Goal: Task Accomplishment & Management: Complete application form

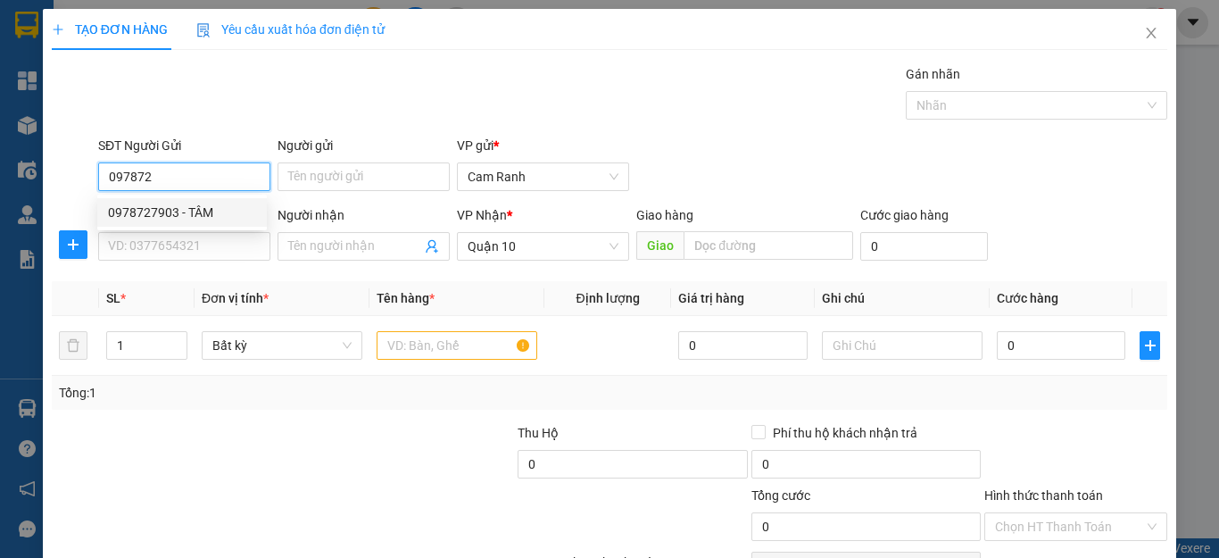
click at [193, 212] on div "0978727903 - TÂM" at bounding box center [182, 213] width 148 height 20
type input "0978727903"
type input "TÂM"
type input "0978727903"
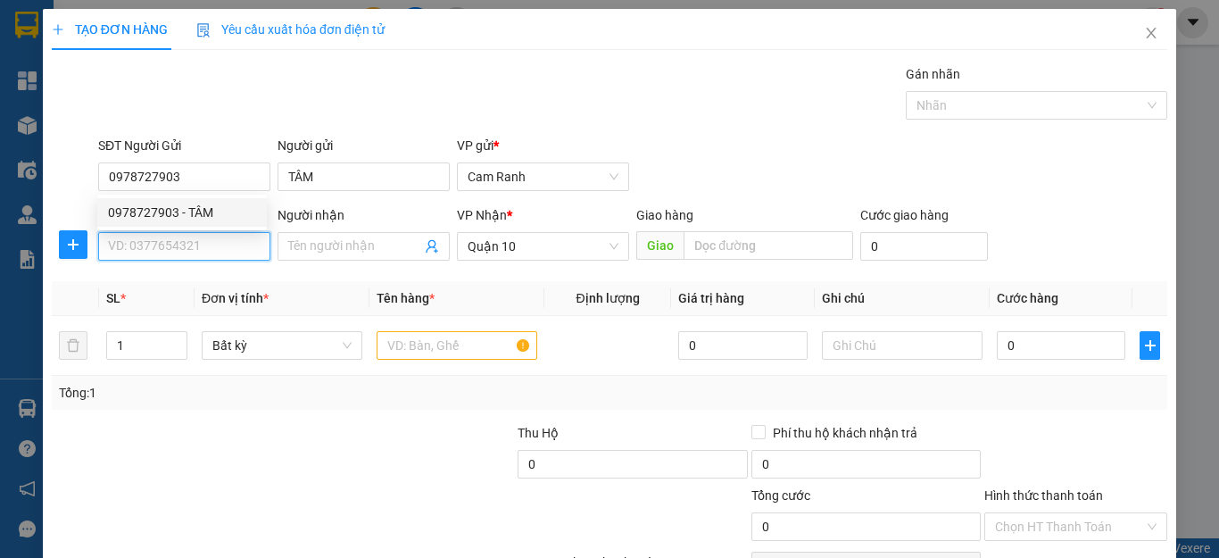
click at [198, 234] on input "SĐT Người Nhận" at bounding box center [184, 246] width 172 height 29
type input "180.000"
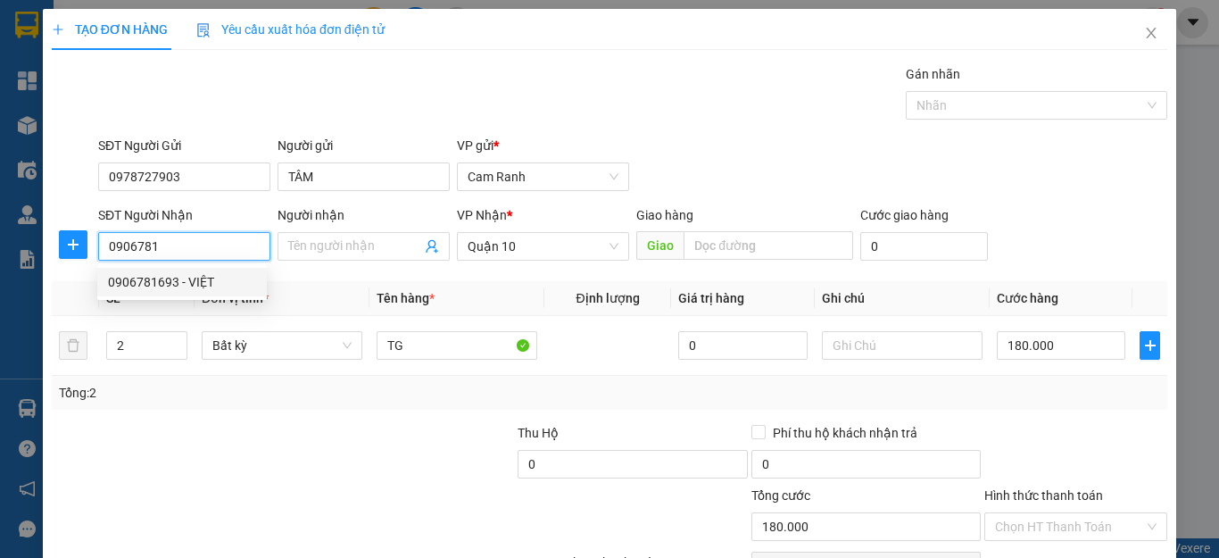
click at [233, 284] on div "0906781693 - VIỆT" at bounding box center [182, 282] width 148 height 20
type input "0906781693"
type input "VIỆT"
type input "60.000"
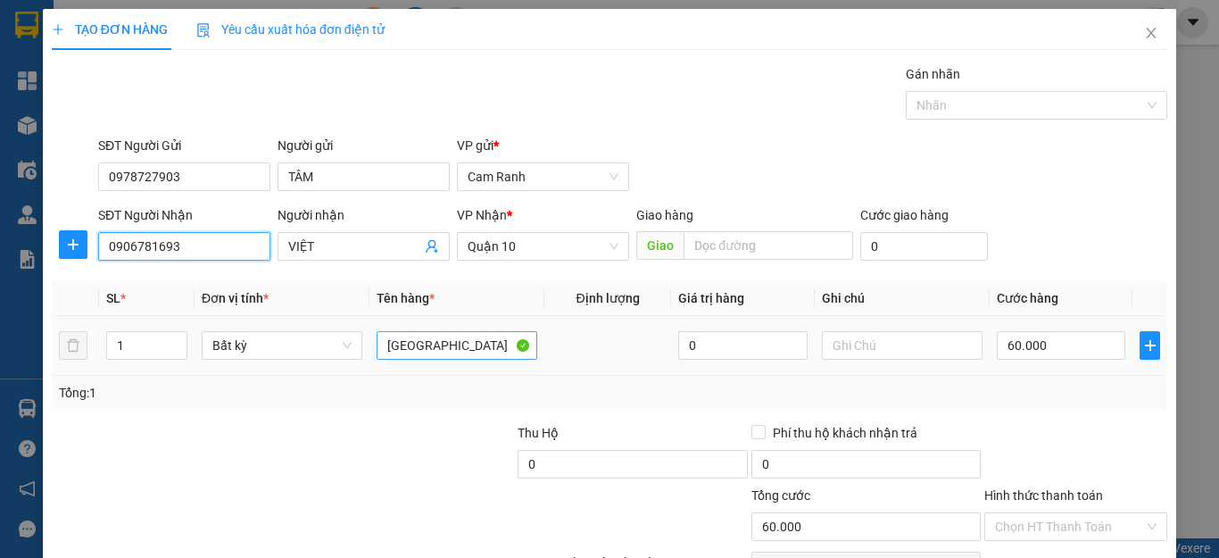
type input "0906781693"
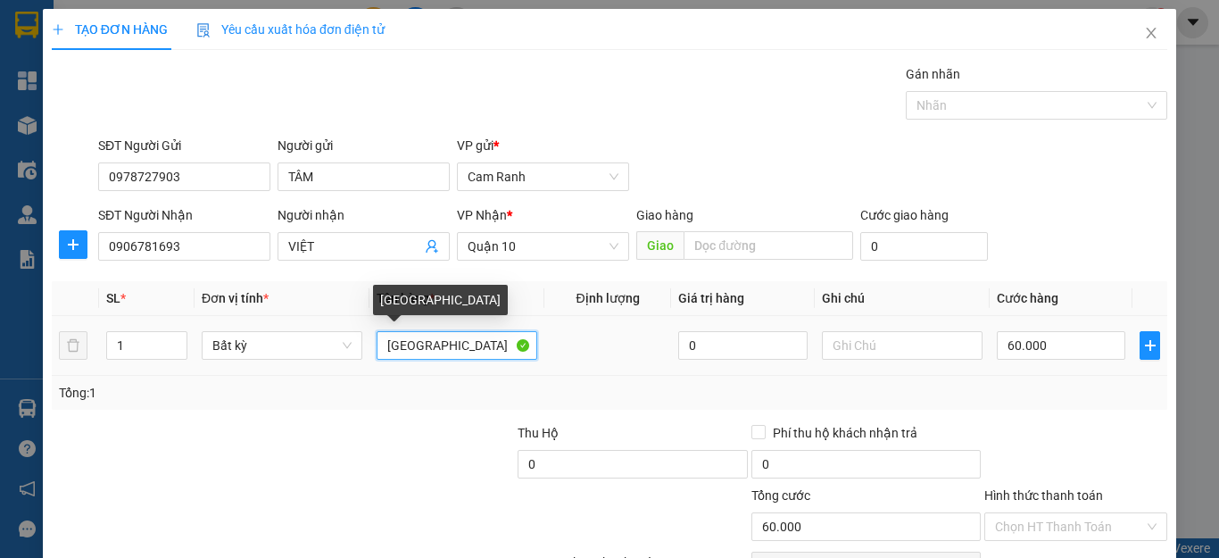
click at [413, 351] on input "[GEOGRAPHIC_DATA]" at bounding box center [457, 345] width 161 height 29
type input "T"
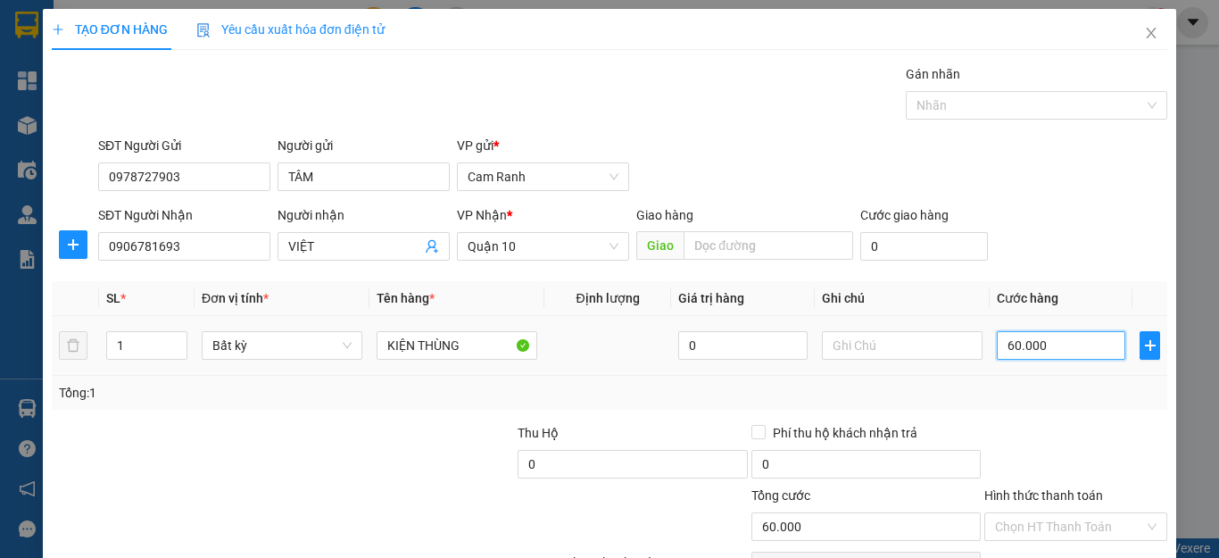
click at [1064, 345] on input "60.000" at bounding box center [1061, 345] width 129 height 29
type input "0"
type input "01"
type input "1"
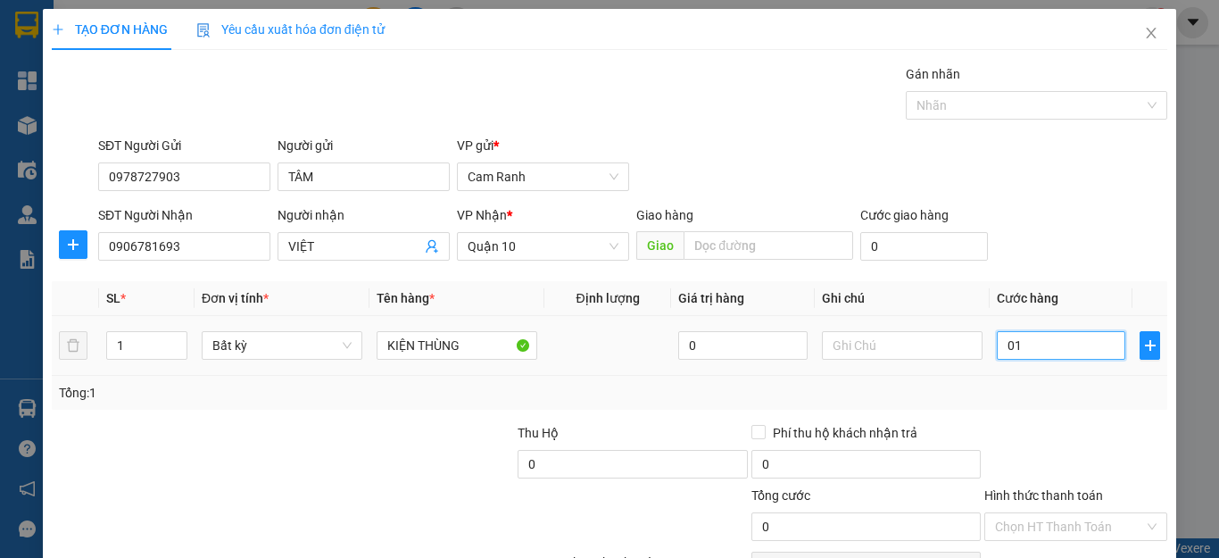
type input "1"
type input "15"
type input "0.150"
type input "150"
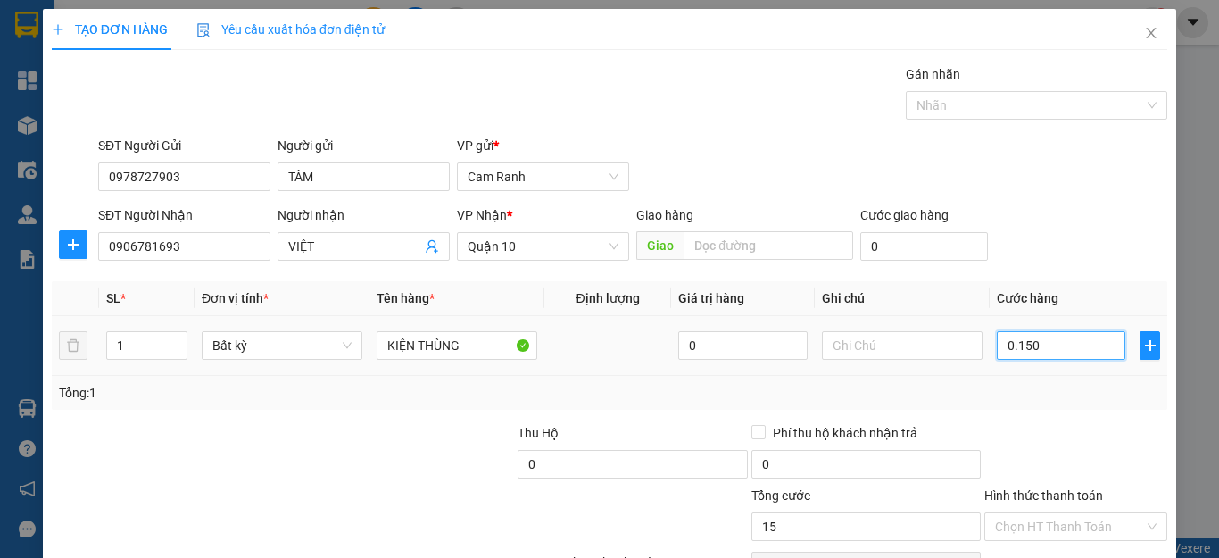
type input "150"
type input "0.150"
type input "150.000"
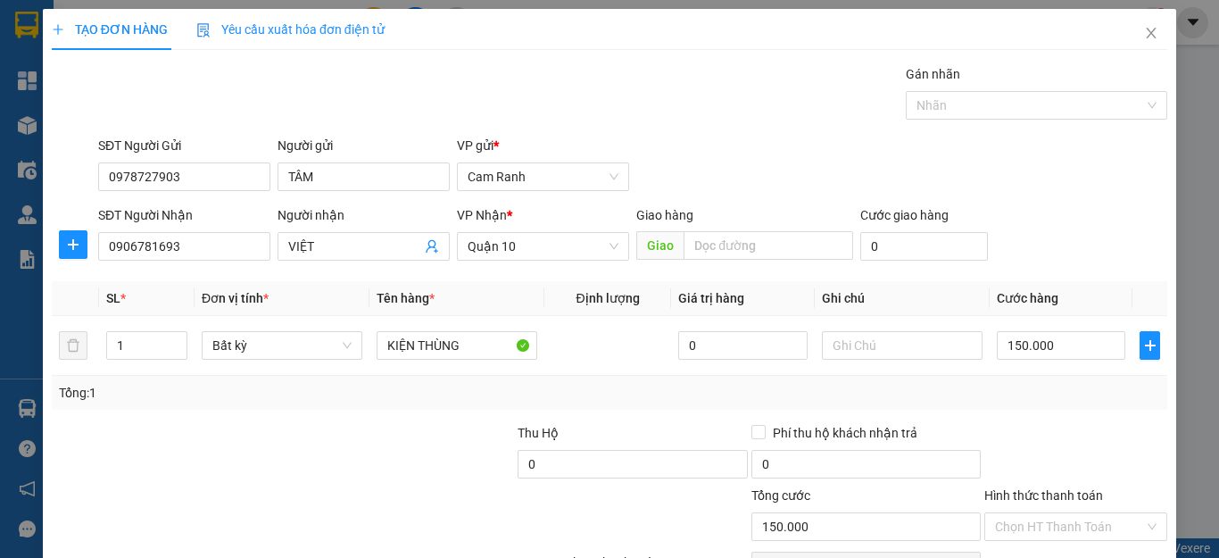
click at [1054, 141] on div "SĐT Người Gửi 0978727903 Người gửi TÂM VP gửi * [PERSON_NAME]" at bounding box center [633, 167] width 1076 height 62
click at [1078, 330] on div "150.000" at bounding box center [1061, 346] width 129 height 36
click at [1082, 348] on input "150.000" at bounding box center [1061, 345] width 129 height 29
type input "0"
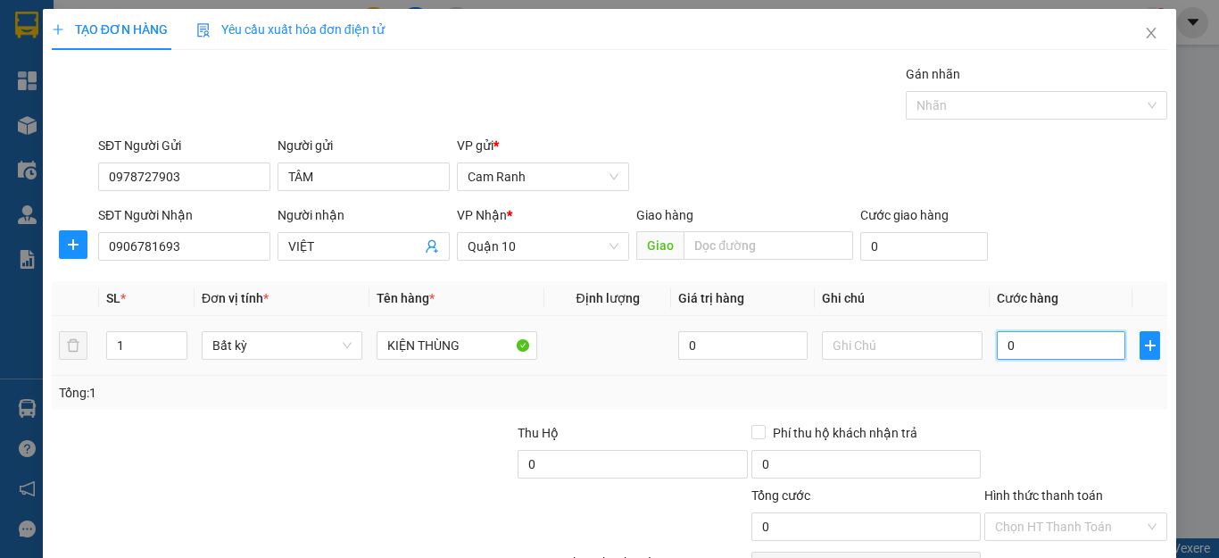
type input "01"
type input "1"
type input "12"
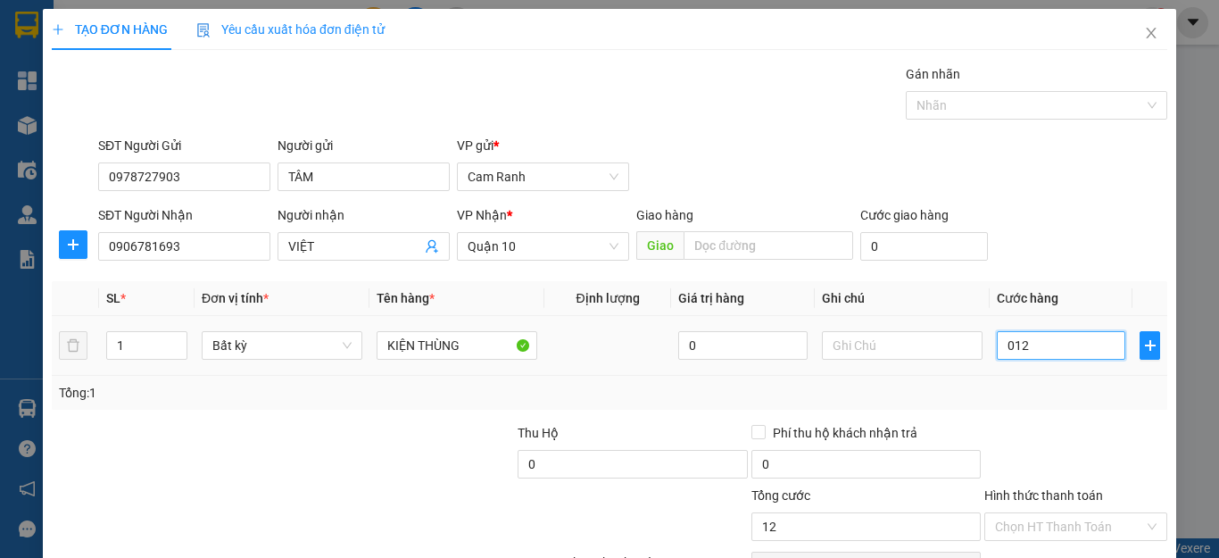
type input "0.120"
type input "120"
type input "0.120"
click at [1067, 431] on div at bounding box center [1076, 454] width 187 height 62
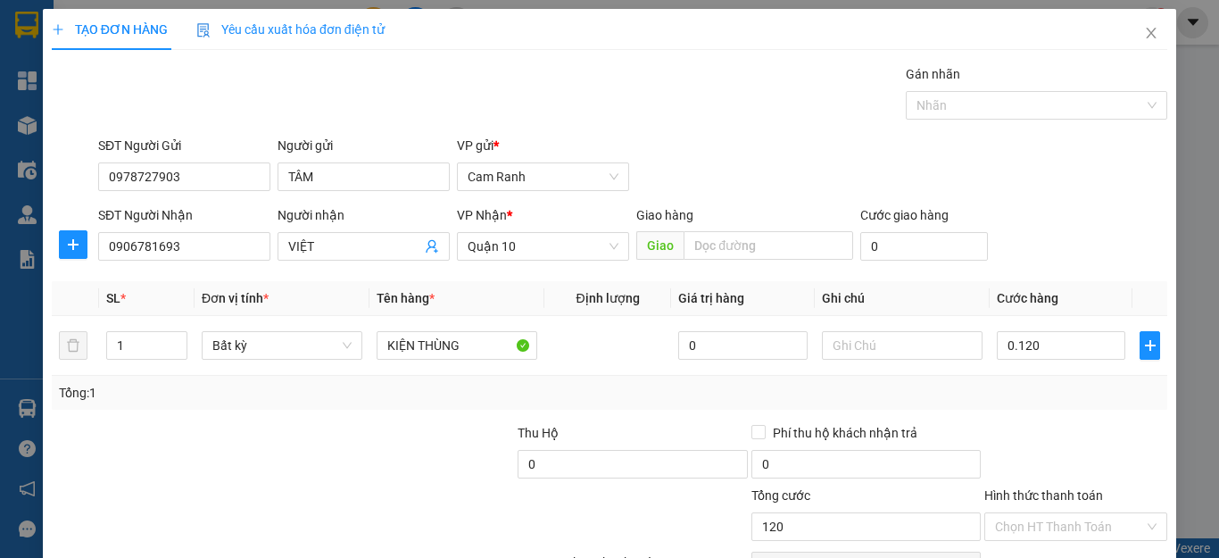
type input "120.000"
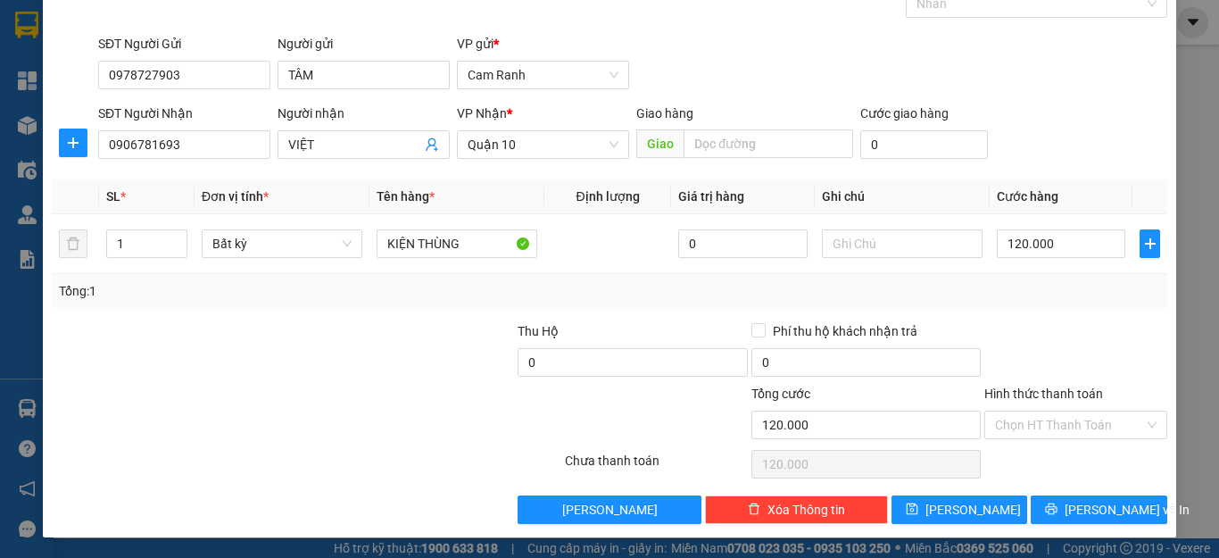
scroll to position [103, 0]
click at [1011, 422] on input "Hình thức thanh toán" at bounding box center [1069, 424] width 149 height 27
click at [1082, 328] on div at bounding box center [1076, 351] width 187 height 62
click at [1072, 425] on input "Hình thức thanh toán" at bounding box center [1069, 424] width 149 height 27
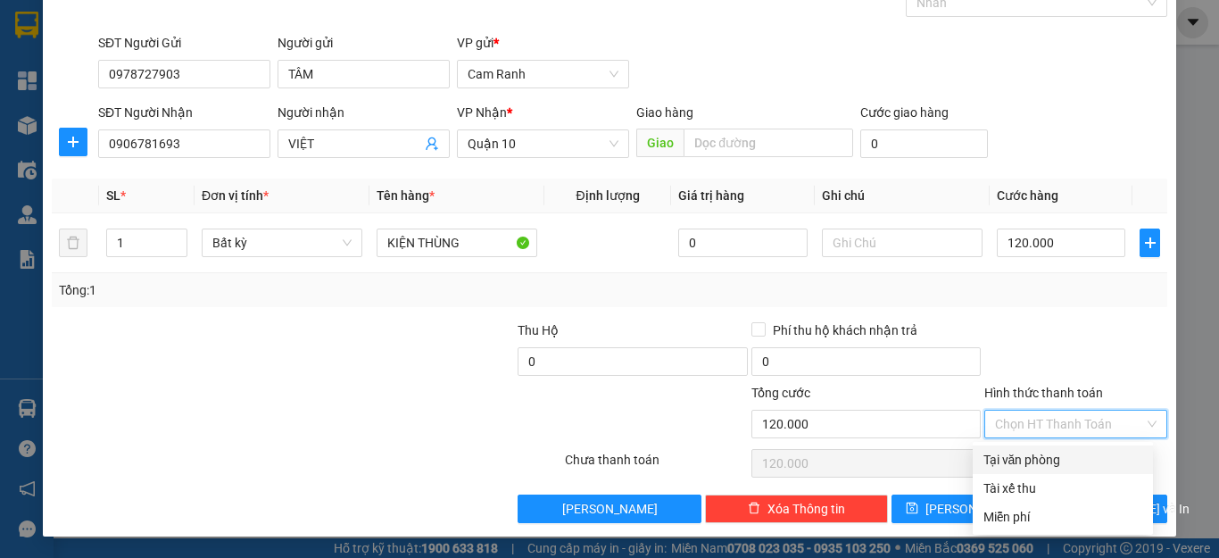
click at [1063, 465] on div "Tại văn phòng" at bounding box center [1063, 460] width 159 height 20
type input "0"
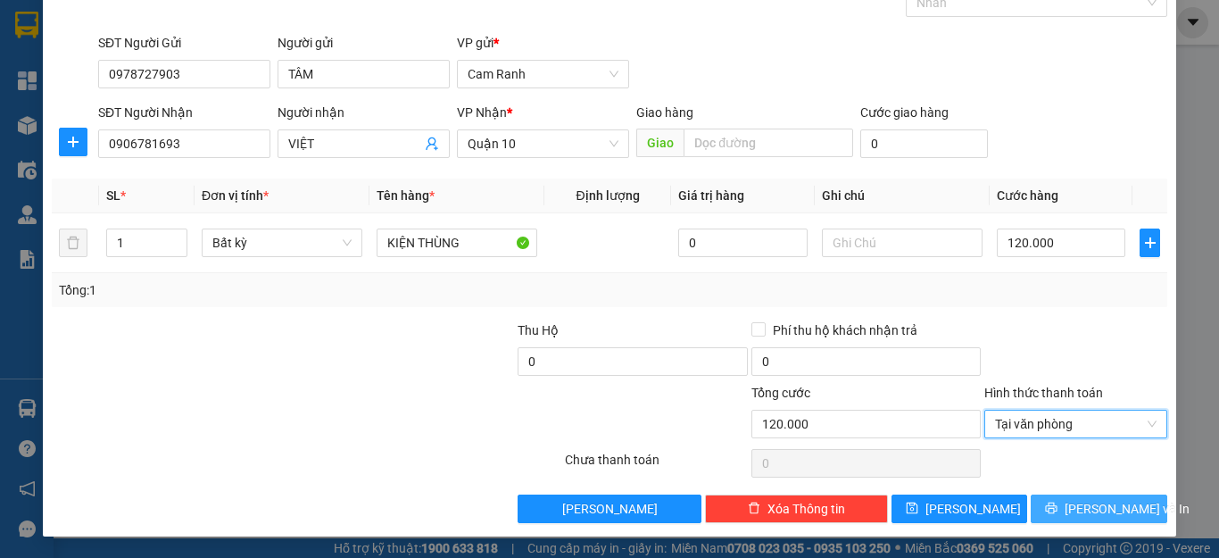
click at [1095, 511] on span "[PERSON_NAME] và In" at bounding box center [1127, 509] width 125 height 20
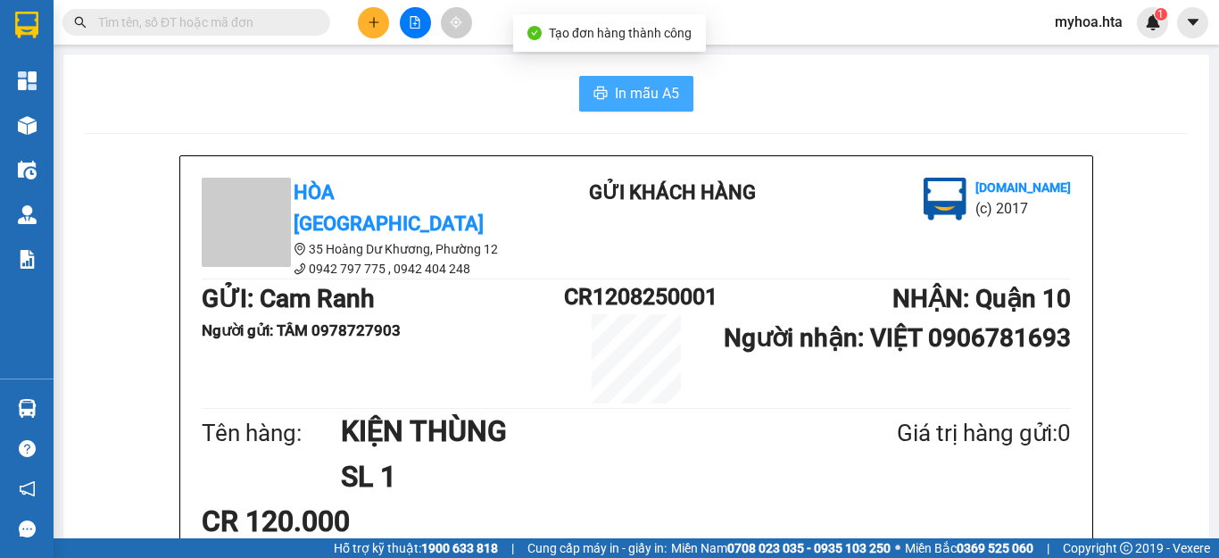
click at [633, 97] on span "In mẫu A5" at bounding box center [647, 93] width 64 height 22
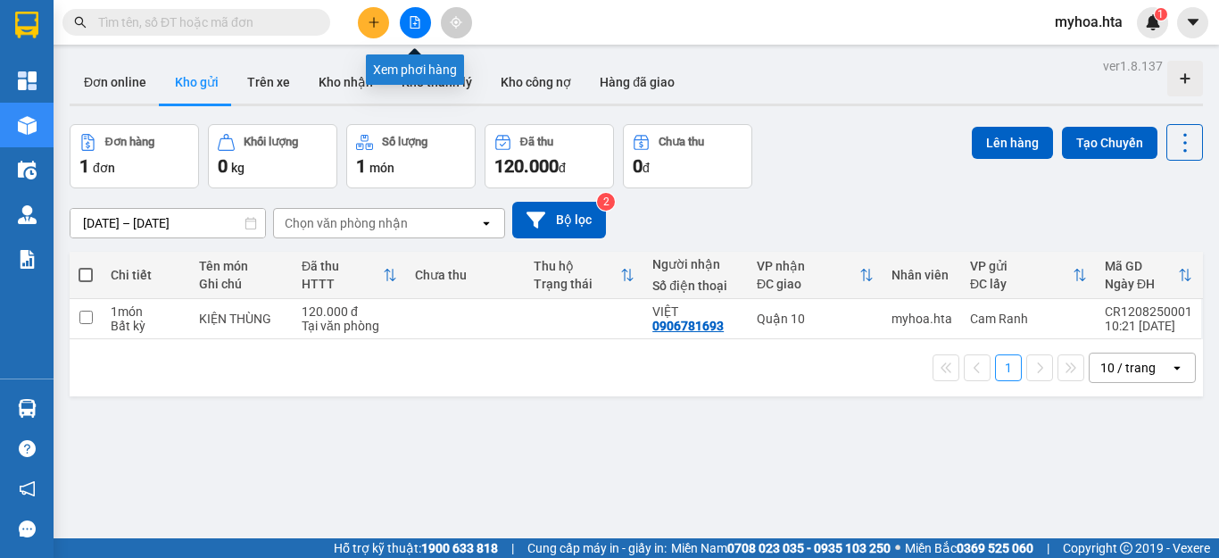
click at [413, 24] on icon "file-add" at bounding box center [416, 22] width 10 height 12
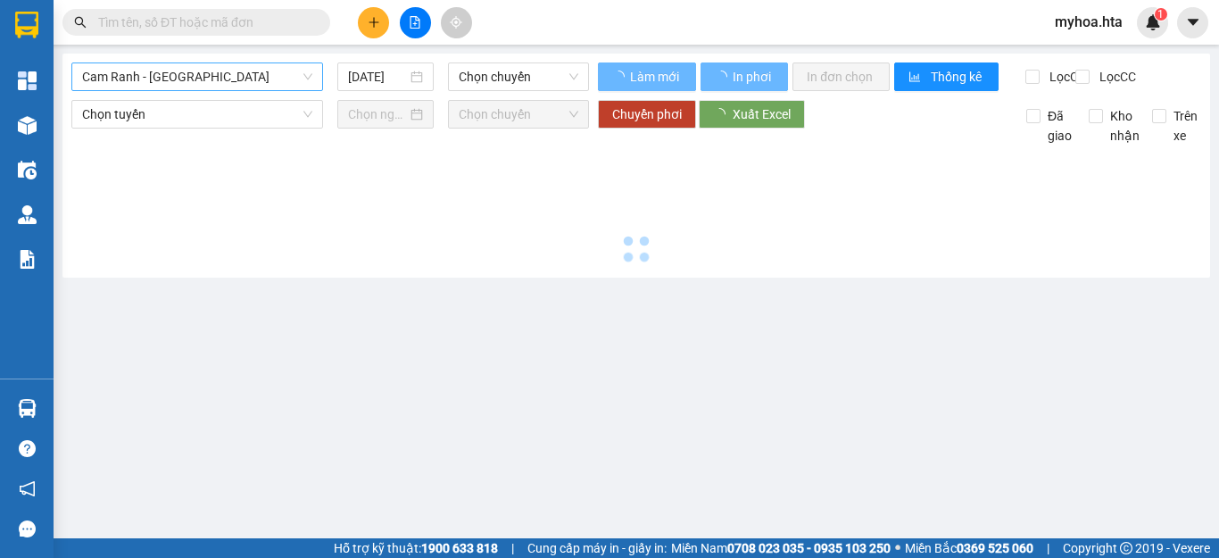
click at [197, 76] on span "Cam Ranh - Sài Gòn" at bounding box center [197, 76] width 230 height 27
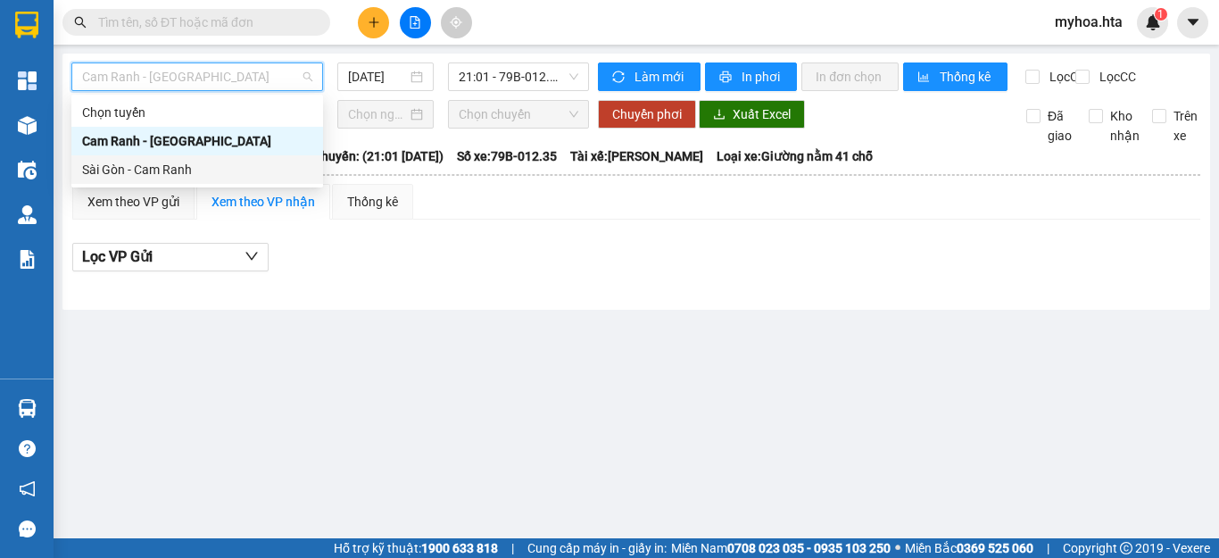
click at [192, 162] on div "Sài Gòn - Cam Ranh" at bounding box center [197, 170] width 230 height 20
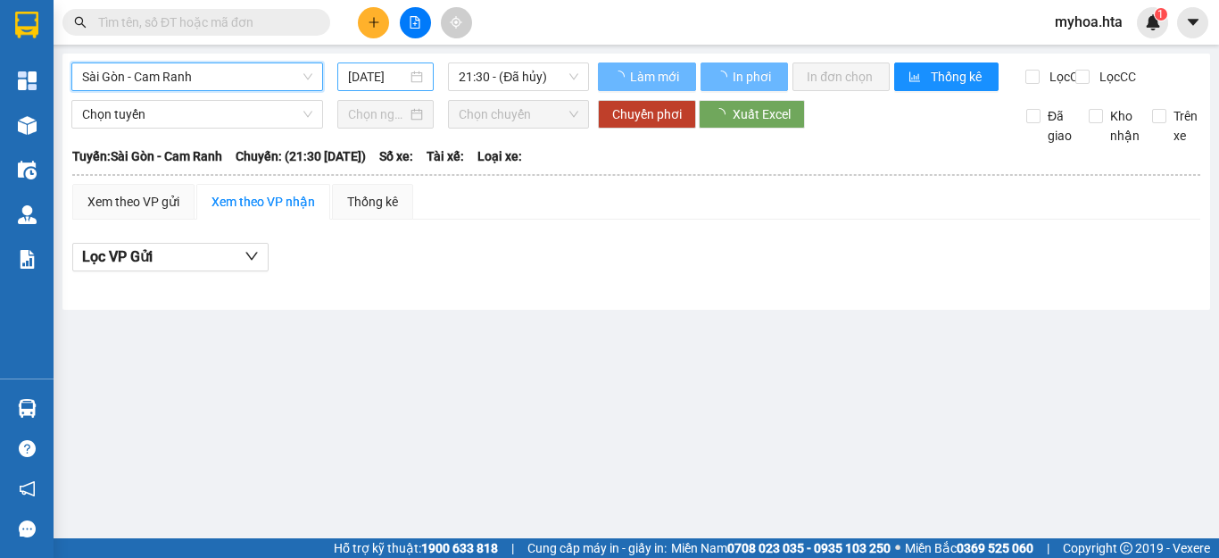
click at [369, 71] on input "12/08/2025" at bounding box center [377, 77] width 59 height 20
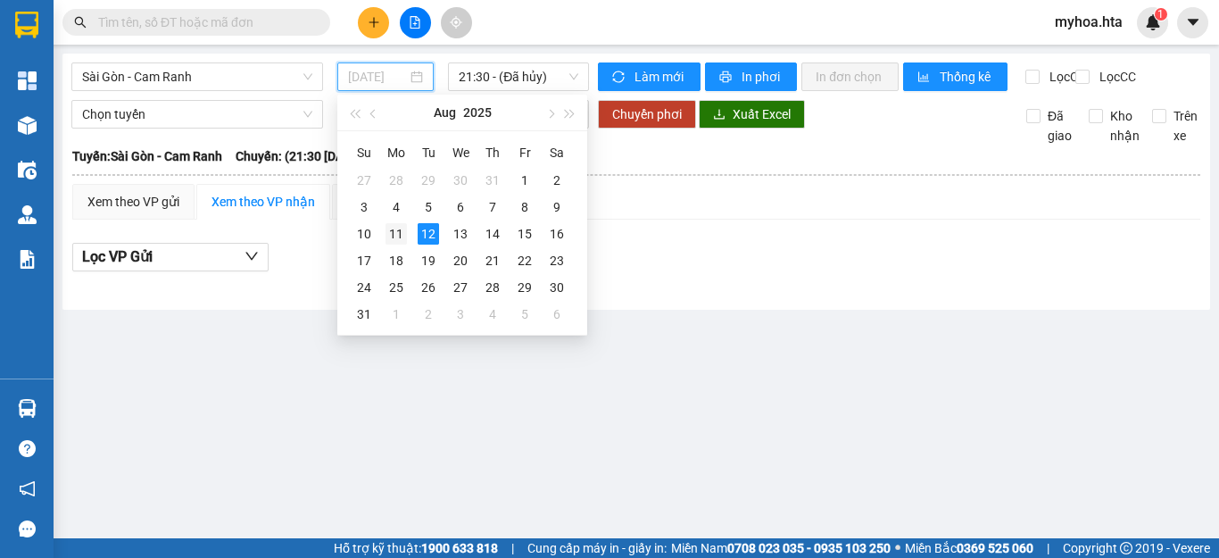
click at [401, 228] on div "11" at bounding box center [396, 233] width 21 height 21
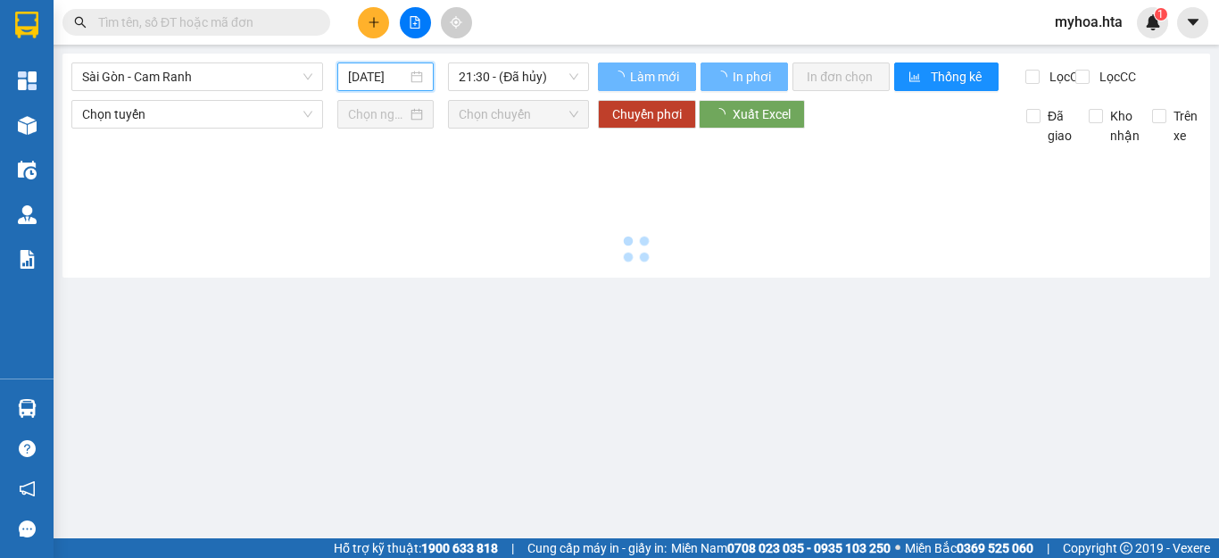
type input "11/08/2025"
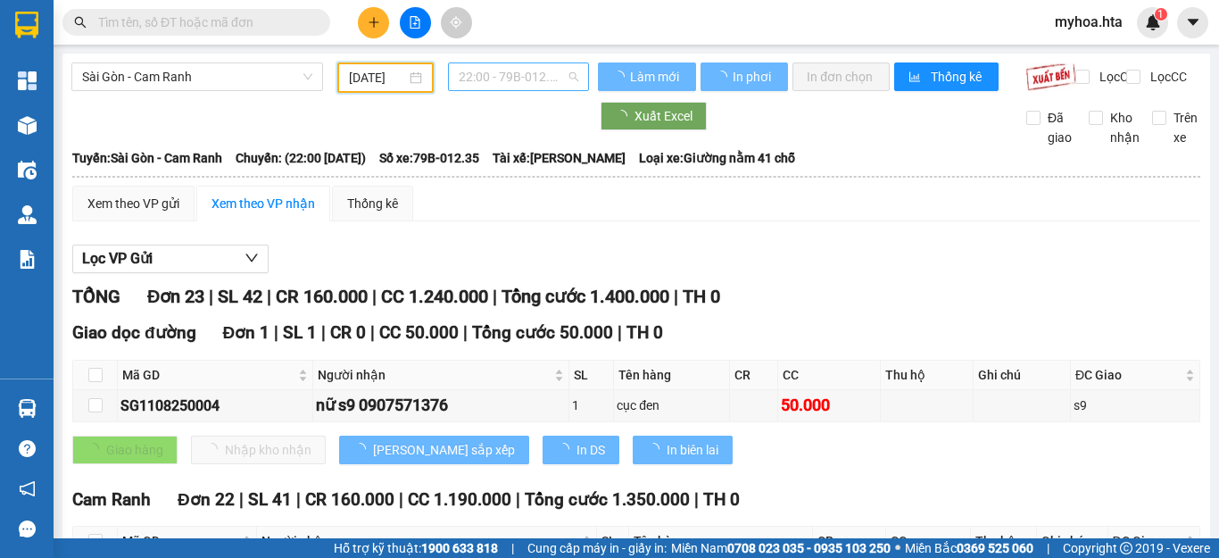
drag, startPoint x: 508, startPoint y: 68, endPoint x: 507, endPoint y: 91, distance: 23.2
click at [507, 69] on span "22:00 - 79B-012.35" at bounding box center [519, 76] width 120 height 27
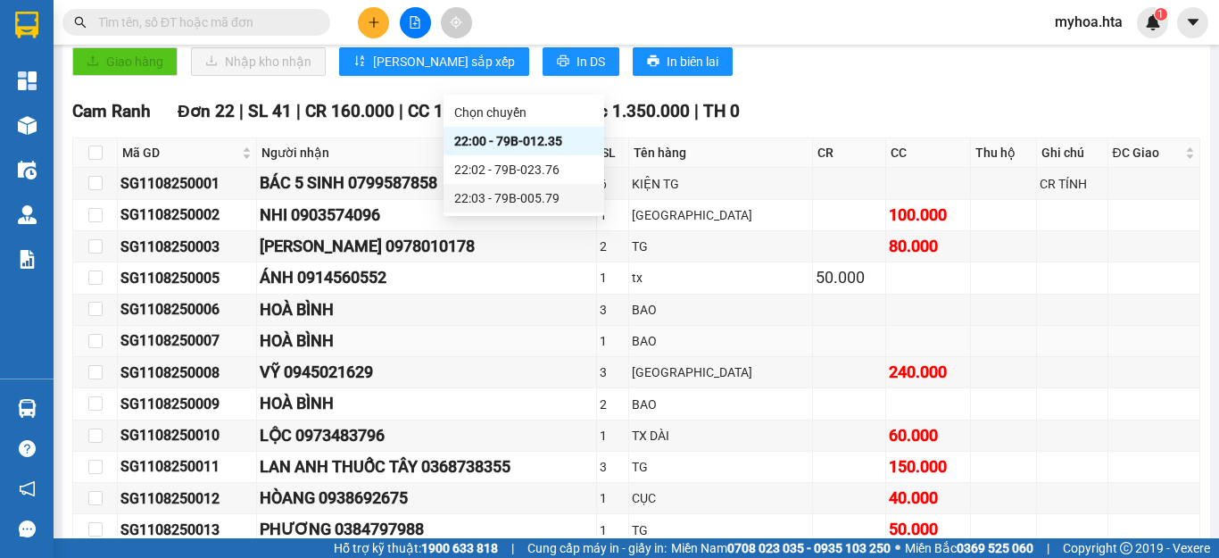
scroll to position [357, 0]
